Goal: Information Seeking & Learning: Learn about a topic

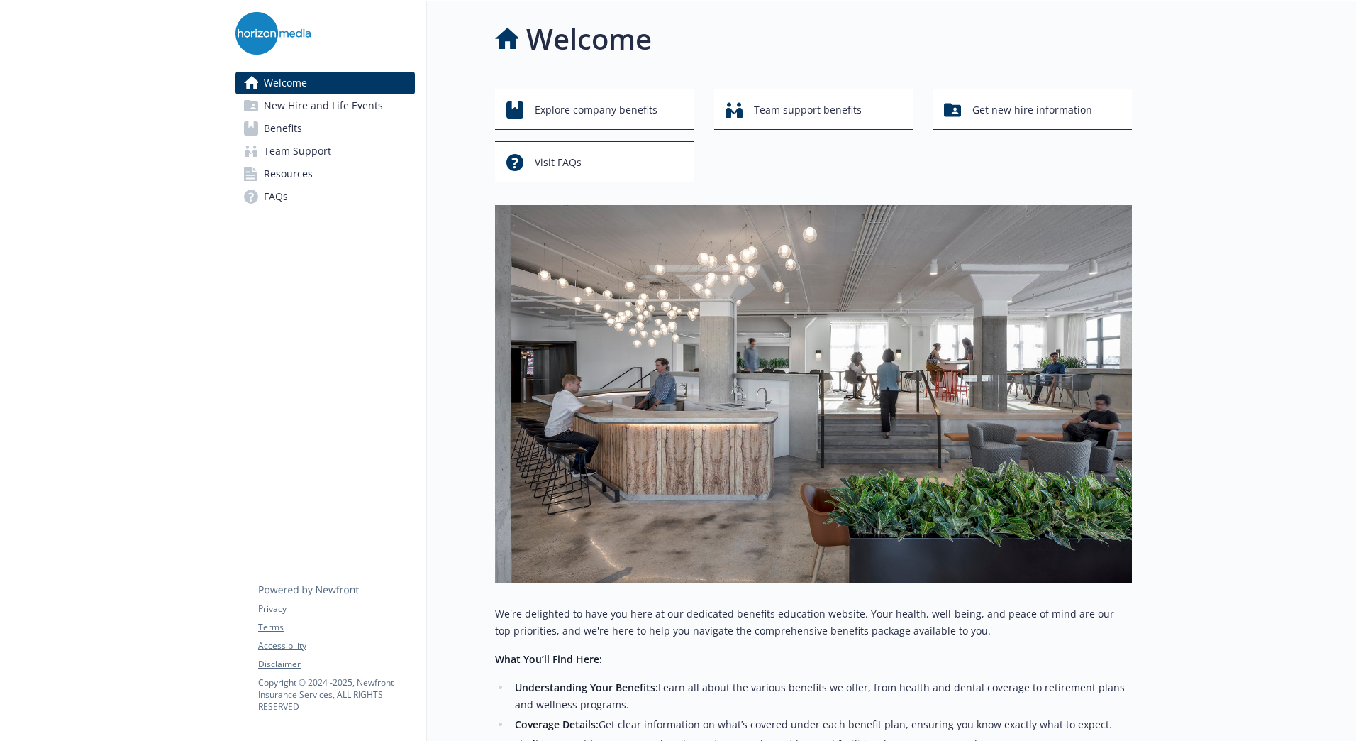
click at [294, 129] on span "Benefits" at bounding box center [283, 128] width 38 height 23
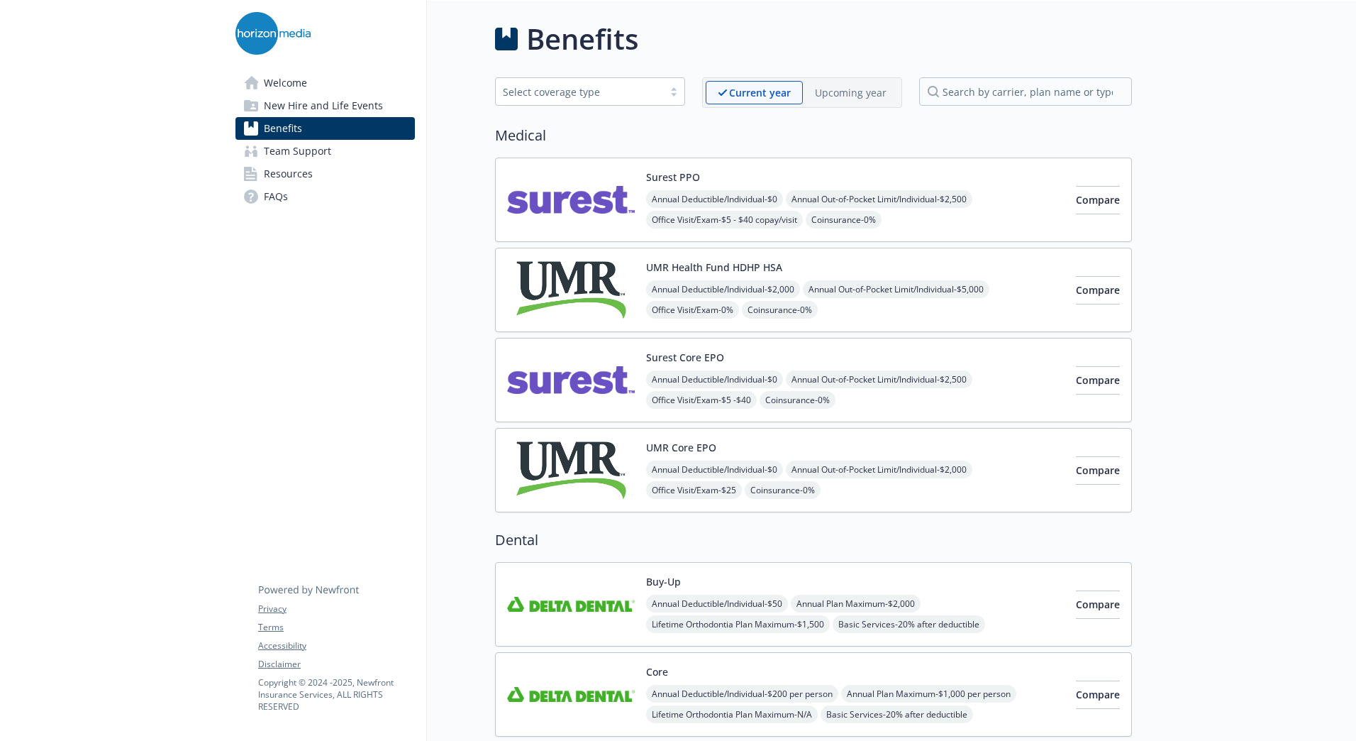
click at [587, 278] on img at bounding box center [571, 290] width 128 height 60
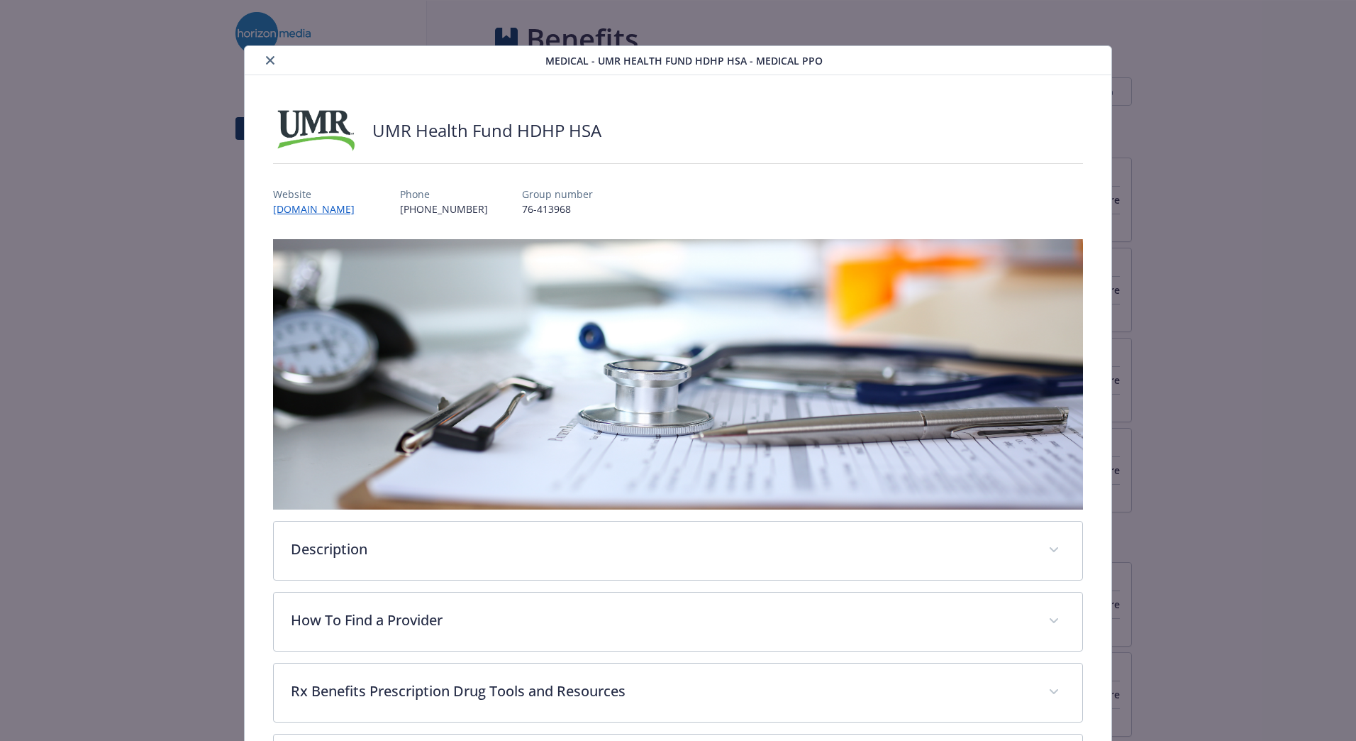
scroll to position [43, 0]
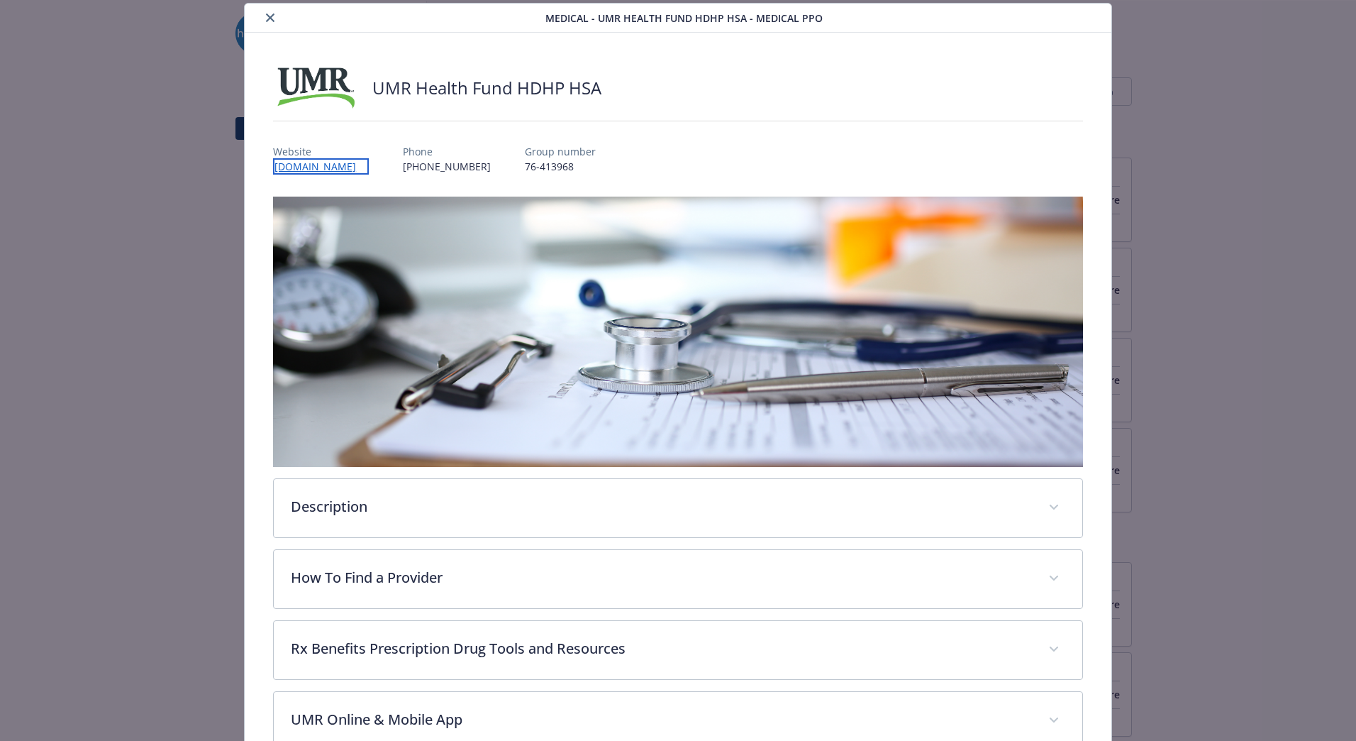
click at [321, 170] on link "[DOMAIN_NAME]" at bounding box center [321, 166] width 96 height 16
